Goal: Register for event/course

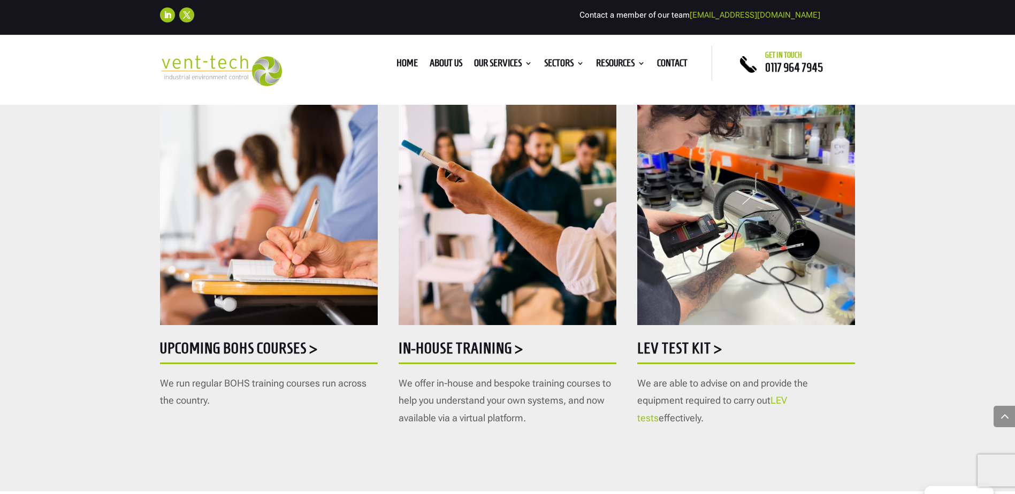
scroll to position [535, 0]
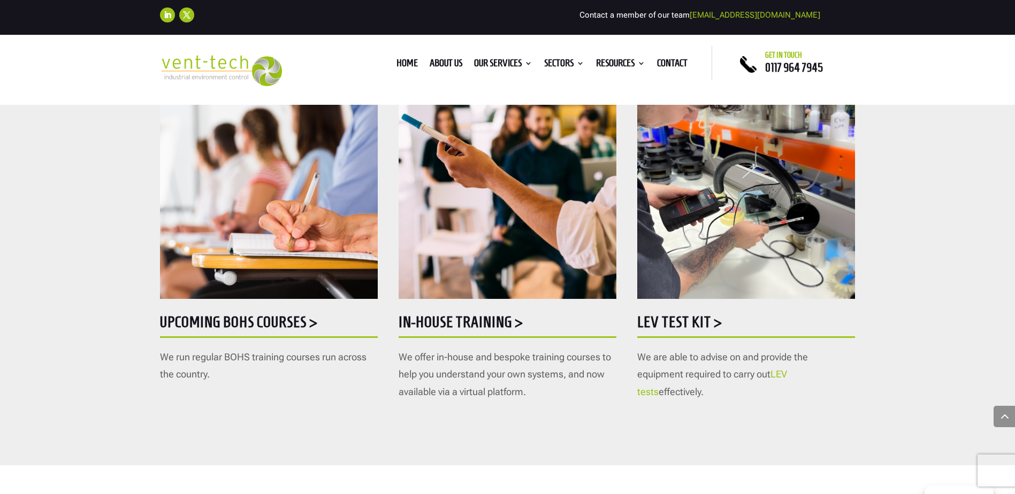
click at [471, 315] on h5 "In-house training >" at bounding box center [508, 325] width 218 height 21
click at [254, 311] on div "Upcoming BOHS courses > We run regular BOHS training courses run across the cou…" at bounding box center [269, 192] width 218 height 350
click at [300, 326] on h5 "Upcoming BOHS courses >" at bounding box center [269, 325] width 218 height 21
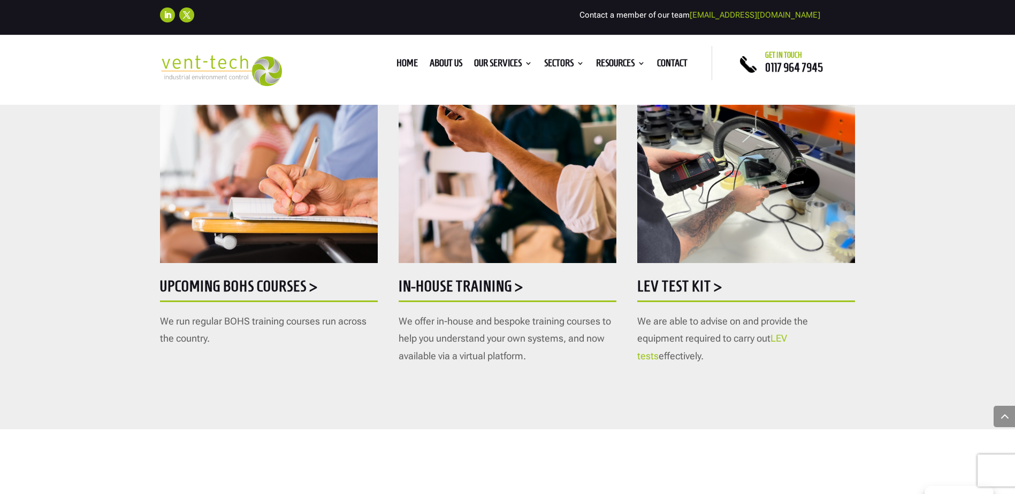
scroll to position [809, 0]
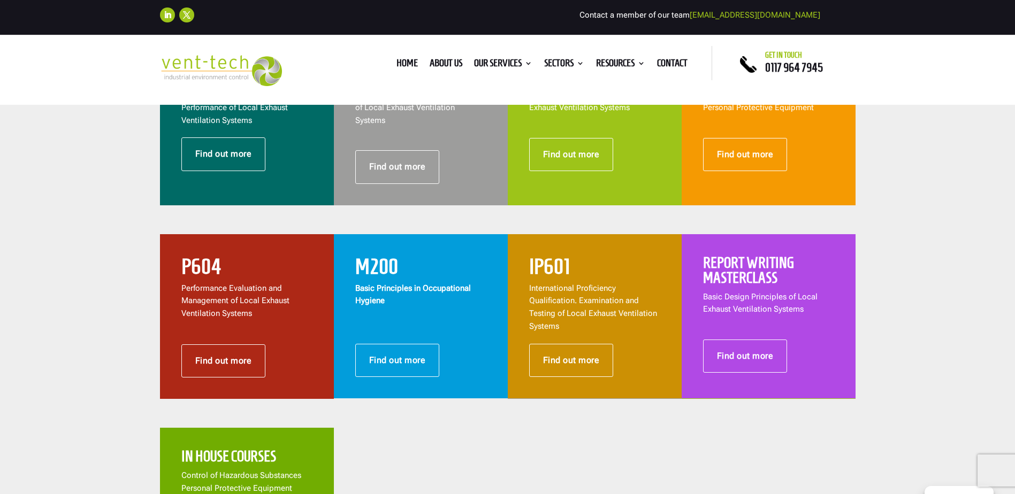
scroll to position [375, 0]
